Goal: Task Accomplishment & Management: Manage account settings

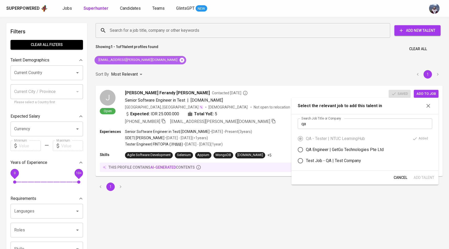
click at [180, 62] on icon at bounding box center [182, 60] width 5 height 5
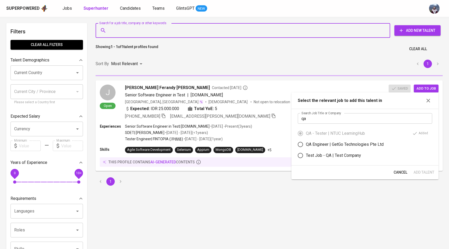
click at [145, 28] on input "Search for a job title, company or other keywords" at bounding box center [244, 30] width 272 height 10
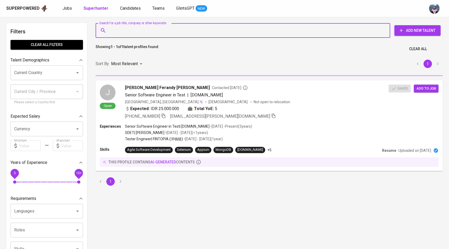
paste input "amdnabil2001@gmail.com"
type input "amdnabil2001@gmail.com"
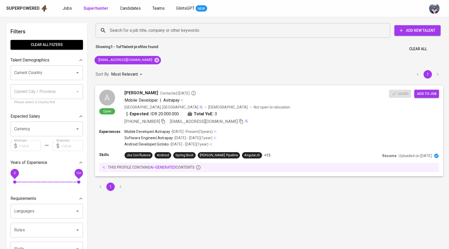
click at [111, 102] on div "A" at bounding box center [107, 98] width 16 height 16
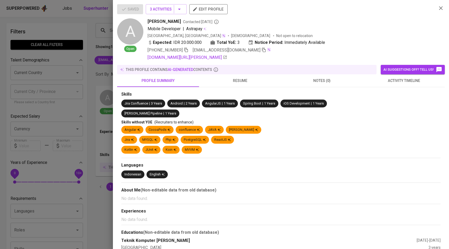
click at [385, 82] on span "activity timeline" at bounding box center [404, 80] width 76 height 7
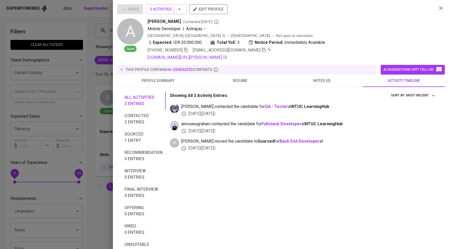
click at [106, 93] on div at bounding box center [224, 124] width 449 height 249
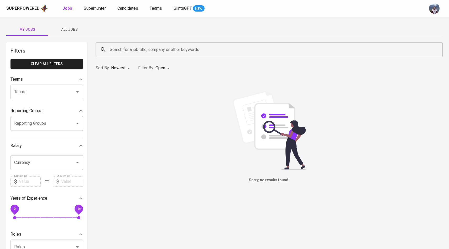
click at [73, 30] on span "All Jobs" at bounding box center [69, 29] width 36 height 7
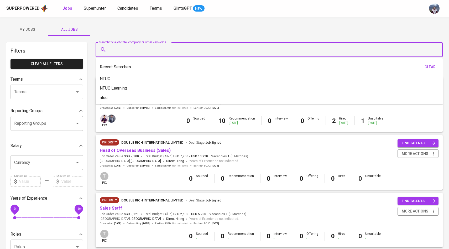
click at [124, 54] on input "Search for a job title, company or other keywords" at bounding box center [270, 50] width 324 height 10
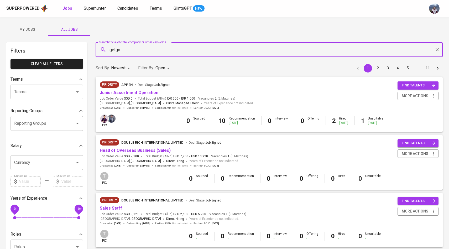
type input "getgo"
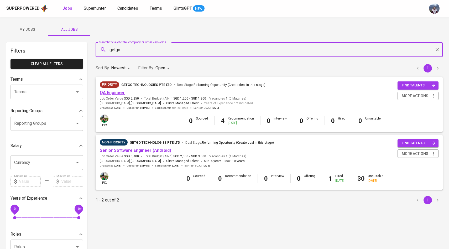
click at [116, 92] on link "QA Engineer" at bounding box center [112, 92] width 25 height 5
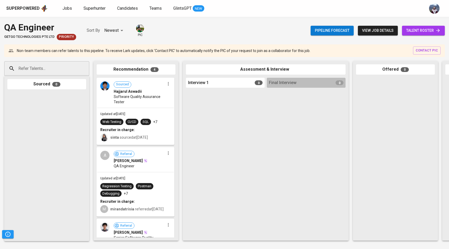
click at [416, 33] on span "talent roster" at bounding box center [423, 30] width 34 height 7
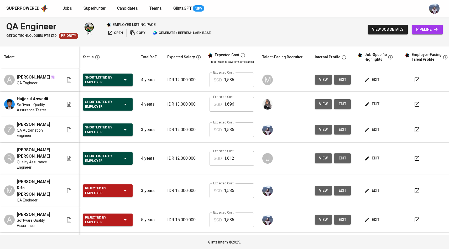
click at [319, 127] on span "view" at bounding box center [323, 129] width 9 height 7
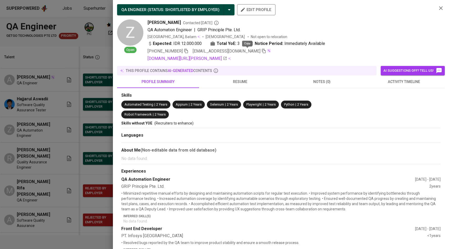
click at [262, 50] on icon "button" at bounding box center [264, 51] width 5 height 5
click at [97, 94] on div at bounding box center [224, 124] width 449 height 249
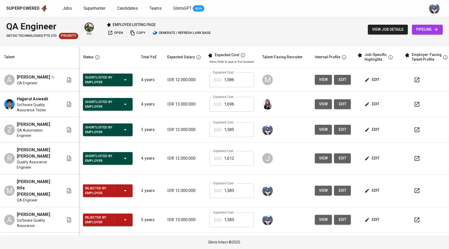
click at [417, 30] on span "pipeline" at bounding box center [427, 29] width 22 height 7
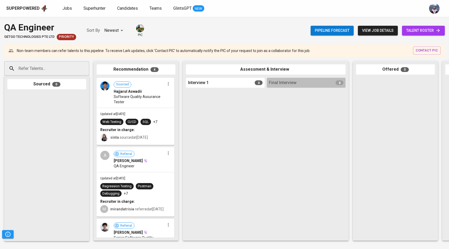
click at [70, 69] on input "Refer Talents..." at bounding box center [44, 69] width 55 height 10
paste input "[EMAIL_ADDRESS][DOMAIN_NAME]"
type input "[EMAIL_ADDRESS][DOMAIN_NAME]"
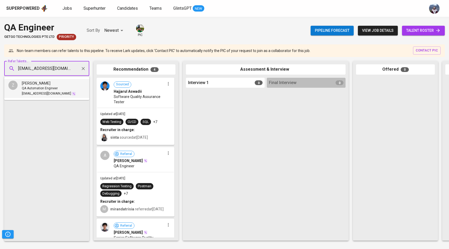
click at [62, 89] on div "QA Automation Engineer" at bounding box center [49, 88] width 54 height 5
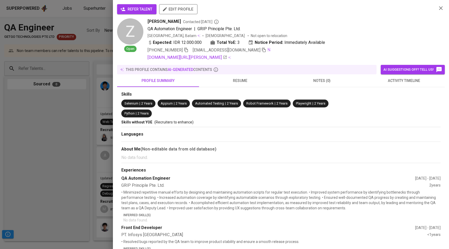
click at [135, 7] on span "refer talent" at bounding box center [136, 9] width 31 height 7
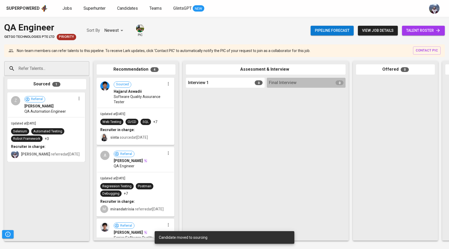
drag, startPoint x: 39, startPoint y: 101, endPoint x: 71, endPoint y: 112, distance: 33.6
click at [71, 112] on div "Referral [PERSON_NAME] QA Automation Engineer" at bounding box center [49, 105] width 51 height 18
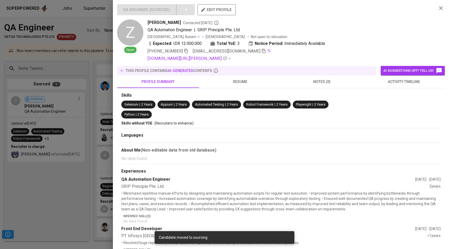
click at [72, 117] on div at bounding box center [224, 124] width 449 height 249
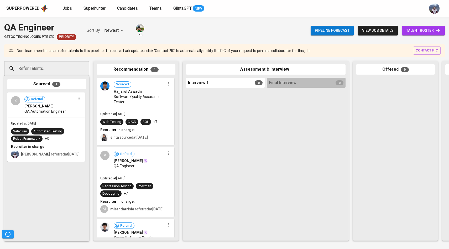
click at [422, 33] on span "talent roster" at bounding box center [423, 30] width 34 height 7
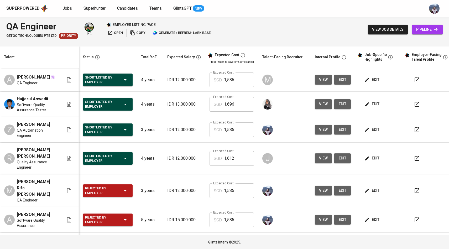
scroll to position [8, 0]
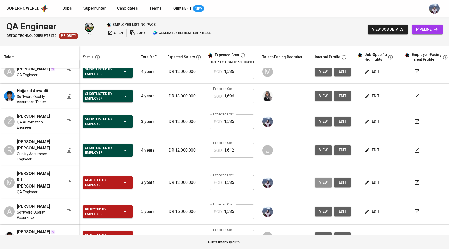
click at [319, 179] on span "view" at bounding box center [323, 182] width 9 height 7
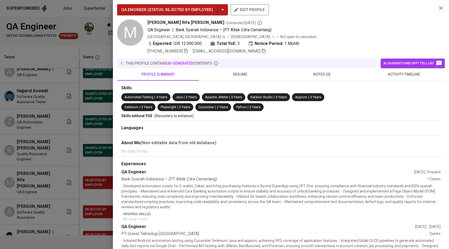
click at [245, 50] on div "[PHONE_NUMBER] [EMAIL_ADDRESS][DOMAIN_NAME]" at bounding box center [290, 51] width 285 height 6
click at [262, 50] on icon "button" at bounding box center [264, 51] width 5 height 5
click at [60, 108] on div at bounding box center [224, 124] width 449 height 249
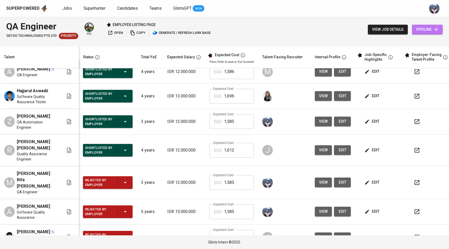
click at [423, 30] on span "pipeline" at bounding box center [427, 29] width 22 height 7
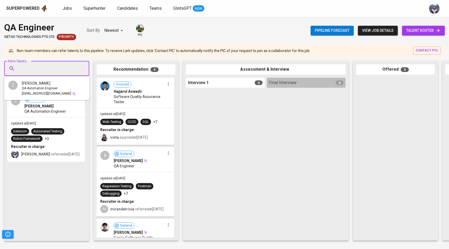
click at [58, 70] on input "Refer Talents..." at bounding box center [44, 69] width 55 height 10
paste input "[EMAIL_ADDRESS][DOMAIN_NAME]"
type input "[EMAIL_ADDRESS][DOMAIN_NAME]"
click at [48, 83] on span "[PERSON_NAME] Rifa [PERSON_NAME]" at bounding box center [55, 83] width 66 height 5
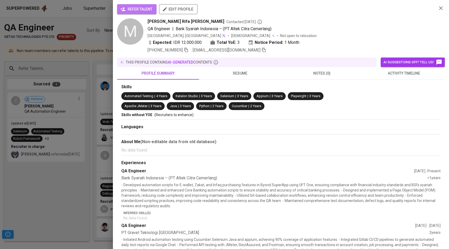
click at [147, 11] on span "refer talent" at bounding box center [136, 9] width 31 height 7
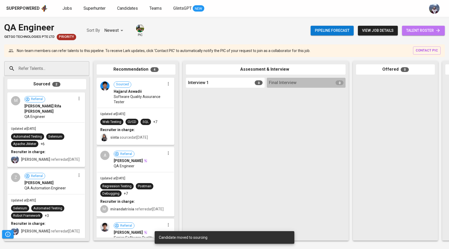
click at [406, 32] on span "talent roster" at bounding box center [423, 30] width 34 height 7
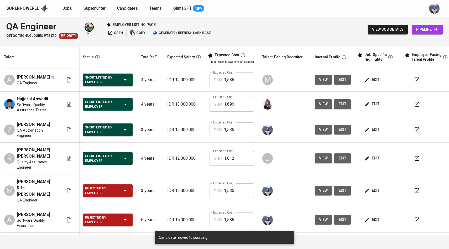
scroll to position [8, 0]
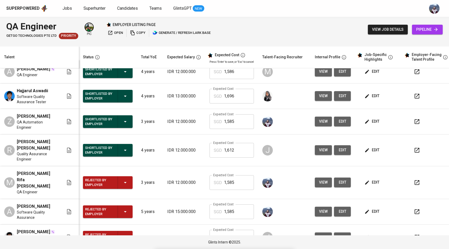
click at [322, 208] on span "view" at bounding box center [323, 211] width 9 height 7
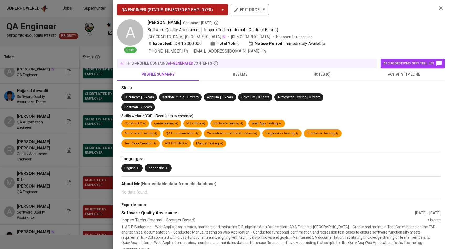
click at [262, 49] on icon "button" at bounding box center [264, 51] width 5 height 5
click at [64, 101] on div at bounding box center [224, 124] width 449 height 249
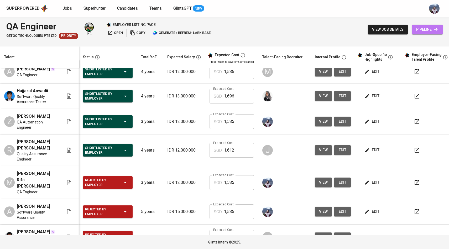
click at [427, 31] on span "pipeline" at bounding box center [427, 29] width 22 height 7
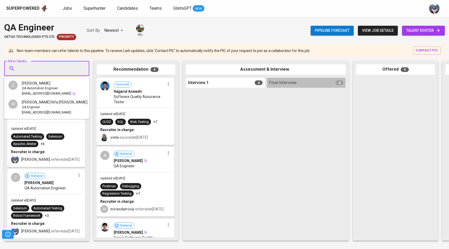
click at [49, 64] on input "Refer Talents..." at bounding box center [44, 69] width 55 height 10
paste input "[EMAIL_ADDRESS][DOMAIN_NAME]"
type input "[EMAIL_ADDRESS][DOMAIN_NAME]"
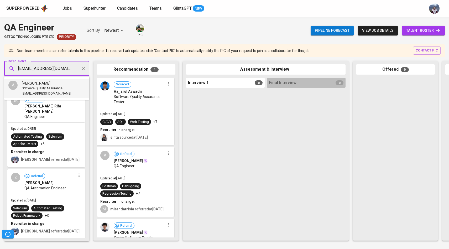
click at [49, 94] on span "[EMAIL_ADDRESS][DOMAIN_NAME]" at bounding box center [46, 93] width 49 height 5
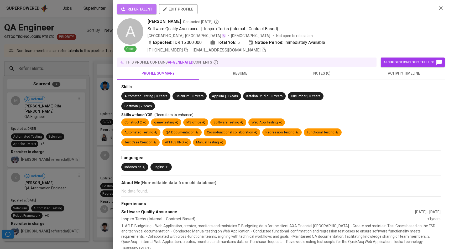
click at [148, 10] on span "refer talent" at bounding box center [136, 9] width 31 height 7
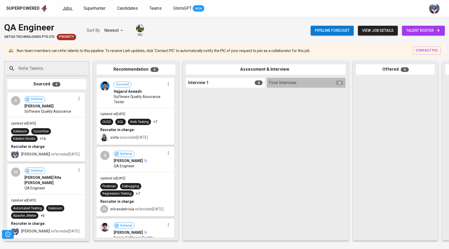
click at [65, 9] on span "Jobs" at bounding box center [67, 8] width 9 height 5
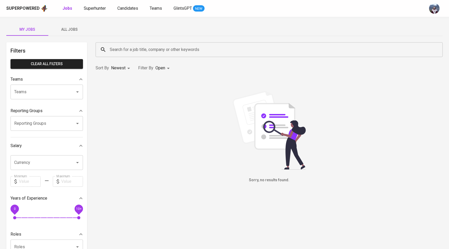
click at [70, 29] on span "All Jobs" at bounding box center [69, 29] width 36 height 7
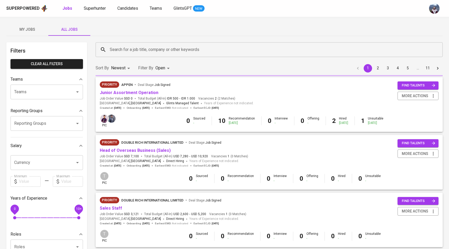
click at [132, 43] on div "Search for a job title, company or other keywords" at bounding box center [269, 49] width 347 height 15
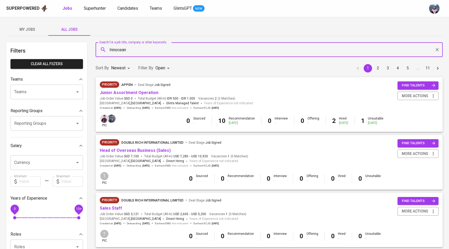
type input "Innocean"
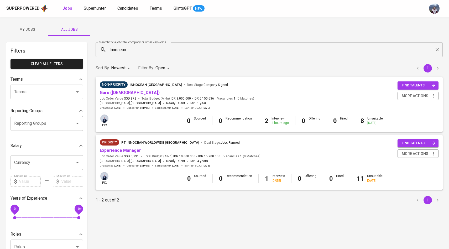
click at [122, 151] on link "Experience Manager" at bounding box center [120, 150] width 41 height 5
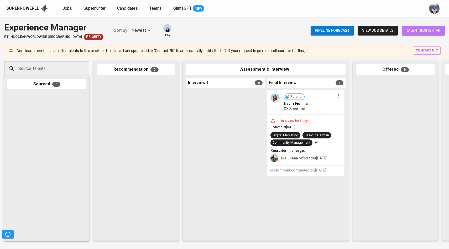
click at [435, 32] on span "talent roster" at bounding box center [423, 30] width 34 height 7
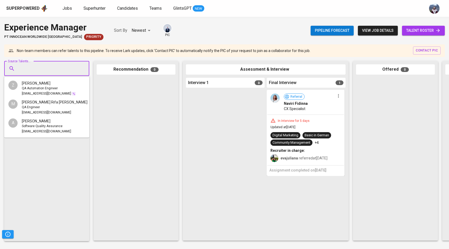
click at [69, 69] on input "Source Talents..." at bounding box center [44, 69] width 55 height 10
paste input "I [EMAIL_ADDRESS][DOMAIN_NAME]"
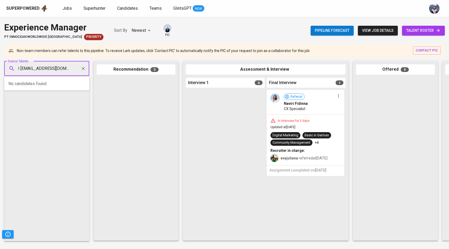
click at [20, 70] on input "I [EMAIL_ADDRESS][DOMAIN_NAME]" at bounding box center [44, 69] width 55 height 10
type input "[EMAIL_ADDRESS][DOMAIN_NAME]"
click at [26, 85] on span "[PERSON_NAME]" at bounding box center [36, 83] width 29 height 5
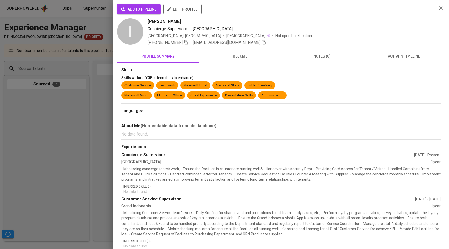
click at [133, 7] on span "add to pipeline" at bounding box center [138, 9] width 35 height 7
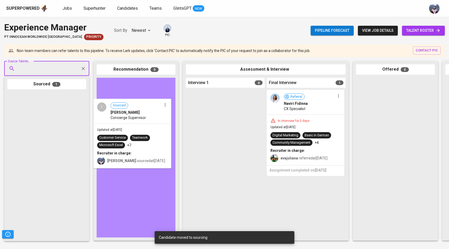
drag, startPoint x: 46, startPoint y: 119, endPoint x: 144, endPoint y: 127, distance: 98.3
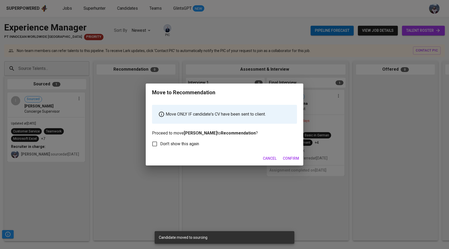
click at [299, 158] on span "Confirm" at bounding box center [291, 158] width 16 height 7
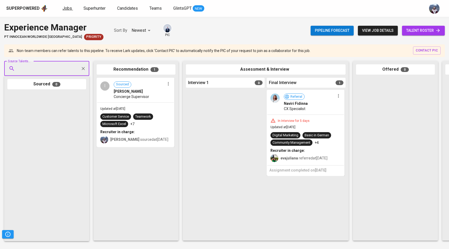
click at [66, 7] on span "Jobs" at bounding box center [67, 8] width 9 height 5
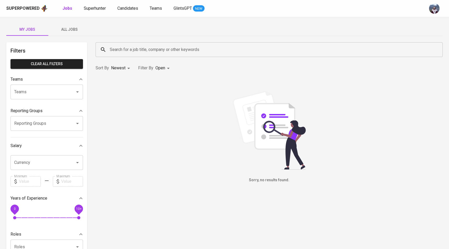
click at [68, 31] on span "All Jobs" at bounding box center [69, 29] width 36 height 7
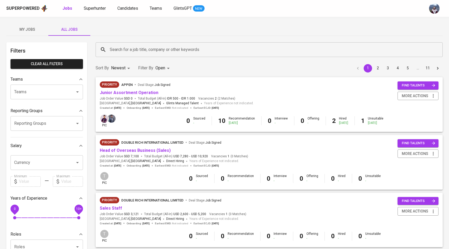
click at [134, 54] on input "Search for a job title, company or other keywords" at bounding box center [270, 50] width 324 height 10
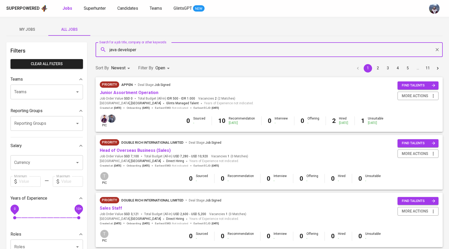
type input "java developer"
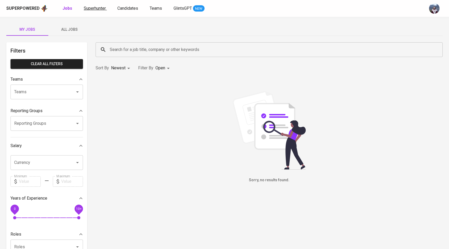
click at [94, 6] on span "Superhunter" at bounding box center [95, 8] width 22 height 5
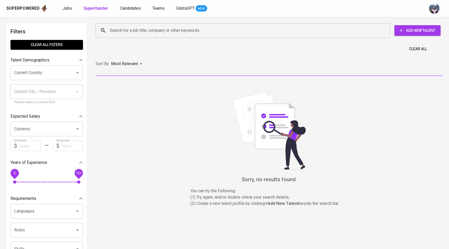
click at [121, 29] on input "Search for a job title, company or other keywords" at bounding box center [244, 30] width 272 height 10
click at [131, 11] on link "Candidates" at bounding box center [131, 8] width 22 height 7
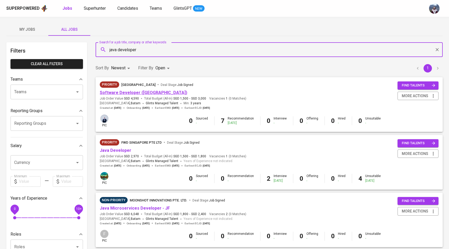
click at [127, 91] on link "Software Developer (Java)" at bounding box center [143, 92] width 87 height 5
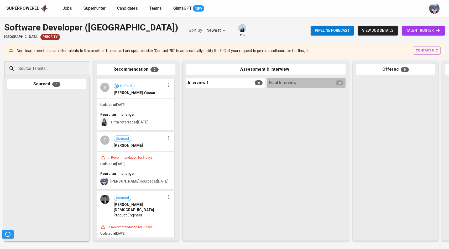
scroll to position [179, 0]
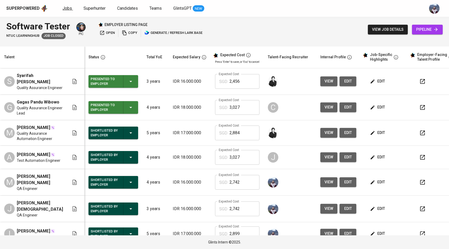
click at [68, 7] on span "Jobs" at bounding box center [67, 8] width 9 height 5
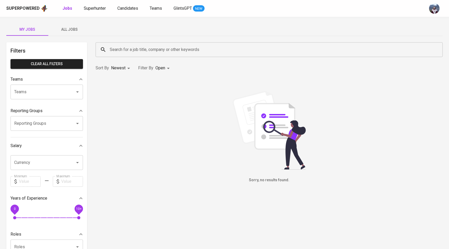
click at [65, 28] on span "All Jobs" at bounding box center [69, 29] width 36 height 7
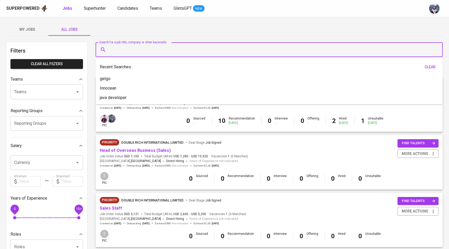
click at [149, 50] on input "Search for a job title, company or other keywords" at bounding box center [270, 50] width 324 height 10
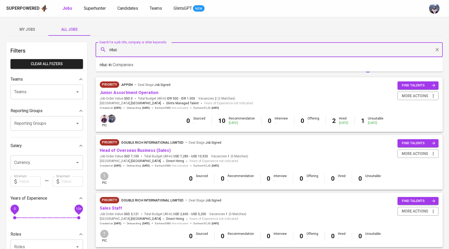
type input "ntuc"
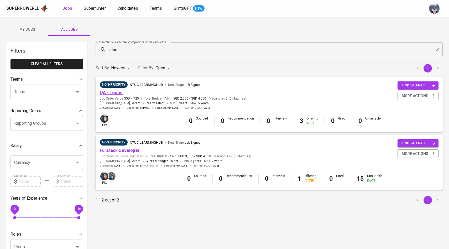
click at [113, 93] on link "QA - Tester" at bounding box center [111, 92] width 23 height 5
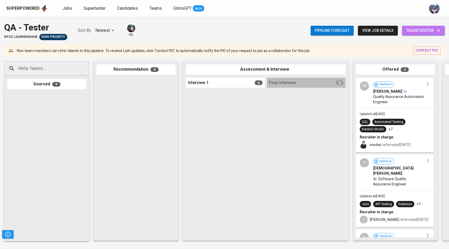
click at [420, 30] on span "talent roster" at bounding box center [423, 30] width 34 height 7
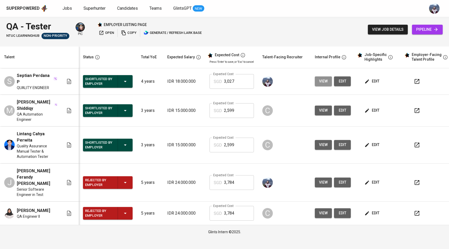
click at [325, 81] on span "view" at bounding box center [323, 81] width 9 height 7
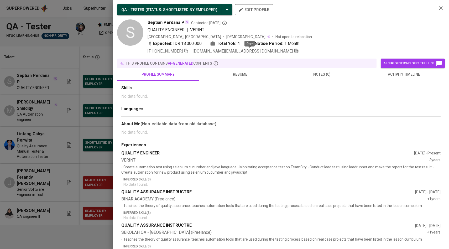
click at [294, 51] on icon "button" at bounding box center [296, 51] width 5 height 5
click at [86, 96] on div at bounding box center [224, 124] width 449 height 249
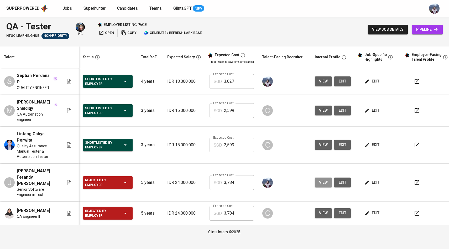
click at [319, 179] on span "view" at bounding box center [323, 182] width 9 height 7
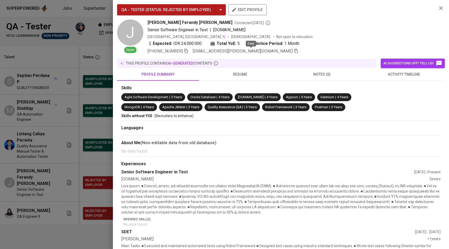
click at [294, 54] on span at bounding box center [296, 51] width 5 height 5
click at [58, 118] on div at bounding box center [224, 124] width 449 height 249
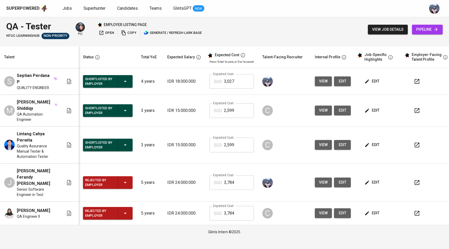
click at [432, 28] on span "pipeline" at bounding box center [427, 29] width 22 height 7
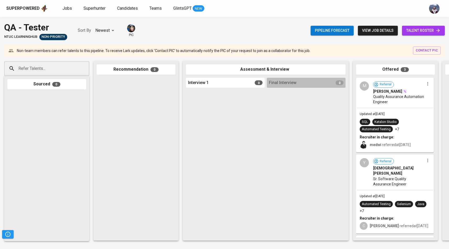
click at [13, 66] on icon at bounding box center [12, 68] width 6 height 6
paste input "j.ferandy.effendi@gmail.com"
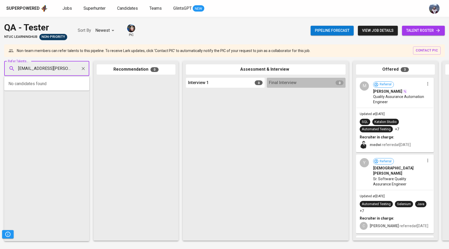
scroll to position [0, 0]
type input "j.ferandy.effendi@gmail.com"
click at [25, 89] on span "Senior Software Engineer in Test" at bounding box center [45, 88] width 47 height 5
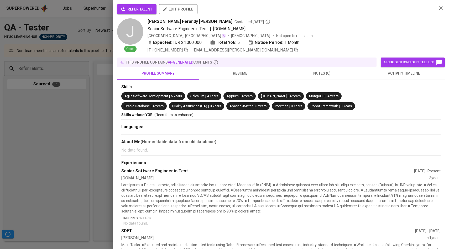
scroll to position [0, 0]
click at [130, 10] on span "refer talent" at bounding box center [136, 9] width 31 height 7
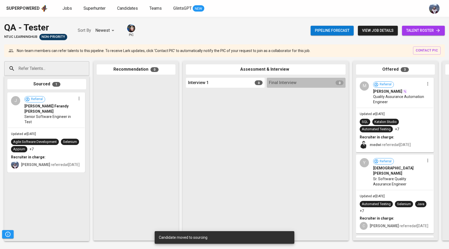
click at [55, 128] on div "Updated at Sep 06, 2025 Agile Software Development Selenium Appium +7 Recruiter…" at bounding box center [46, 150] width 77 height 44
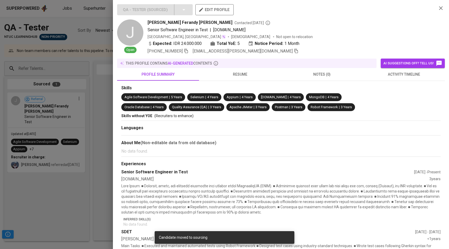
click at [70, 65] on div at bounding box center [224, 124] width 449 height 249
